Goal: Download file/media

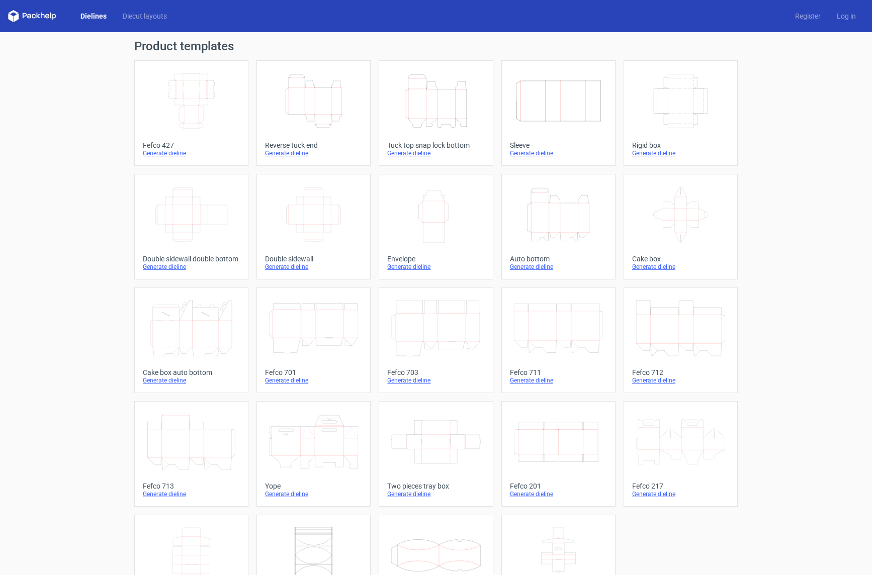
click at [323, 205] on icon "Width Depth Height" at bounding box center [313, 214] width 89 height 56
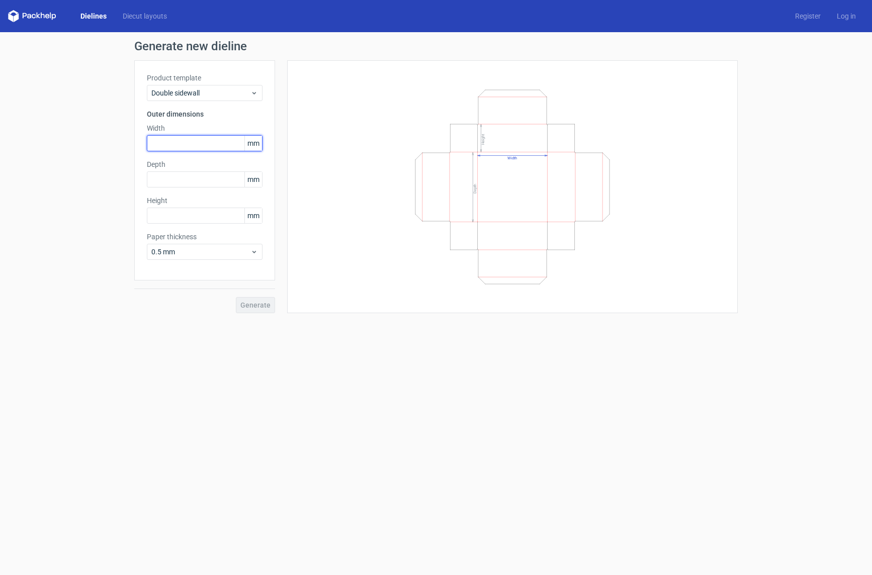
drag, startPoint x: 186, startPoint y: 140, endPoint x: 198, endPoint y: 147, distance: 13.8
click at [193, 142] on input "text" at bounding box center [205, 143] width 116 height 16
type input "250"
click at [171, 179] on input "text" at bounding box center [205, 179] width 116 height 16
type input "150"
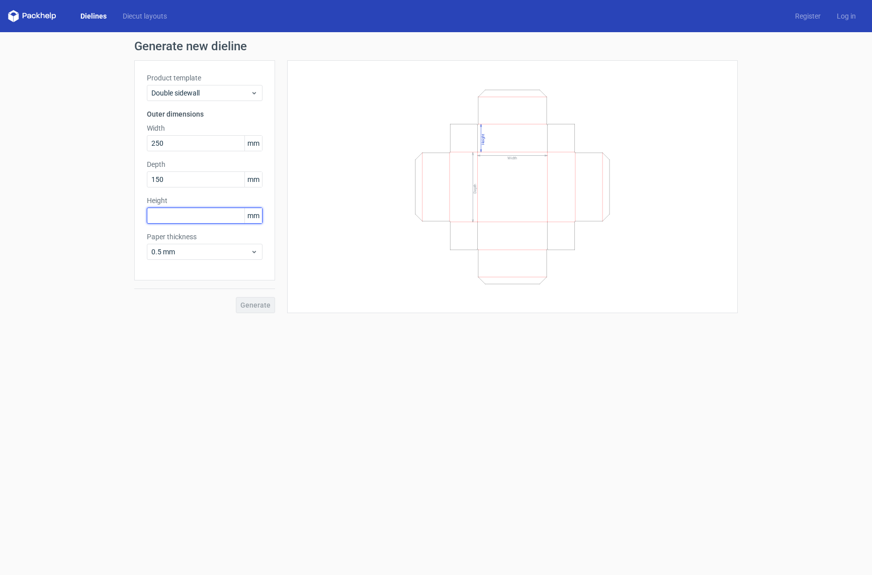
click at [198, 214] on input "text" at bounding box center [205, 216] width 116 height 16
type input "50"
click at [253, 307] on span "Generate" at bounding box center [255, 305] width 30 height 7
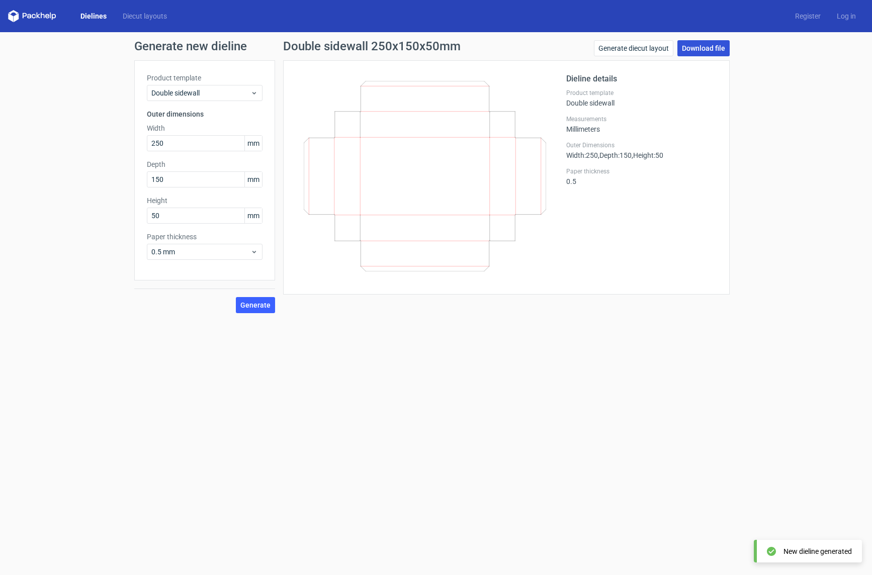
click at [723, 51] on link "Download file" at bounding box center [703, 48] width 52 height 16
click at [695, 47] on link "Download file" at bounding box center [703, 48] width 52 height 16
